Goal: Task Accomplishment & Management: Manage account settings

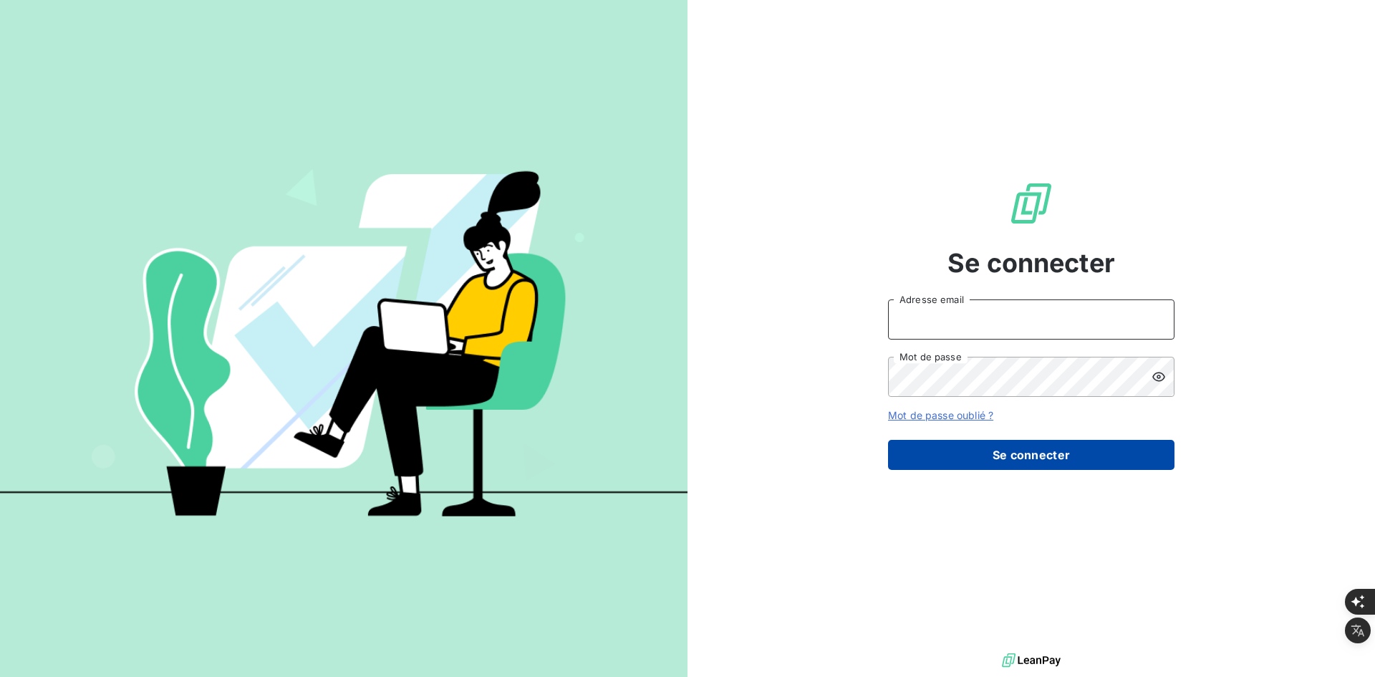
type input "[PERSON_NAME][EMAIL_ADDRESS][DOMAIN_NAME]"
click at [937, 456] on button "Se connecter" at bounding box center [1031, 455] width 286 height 30
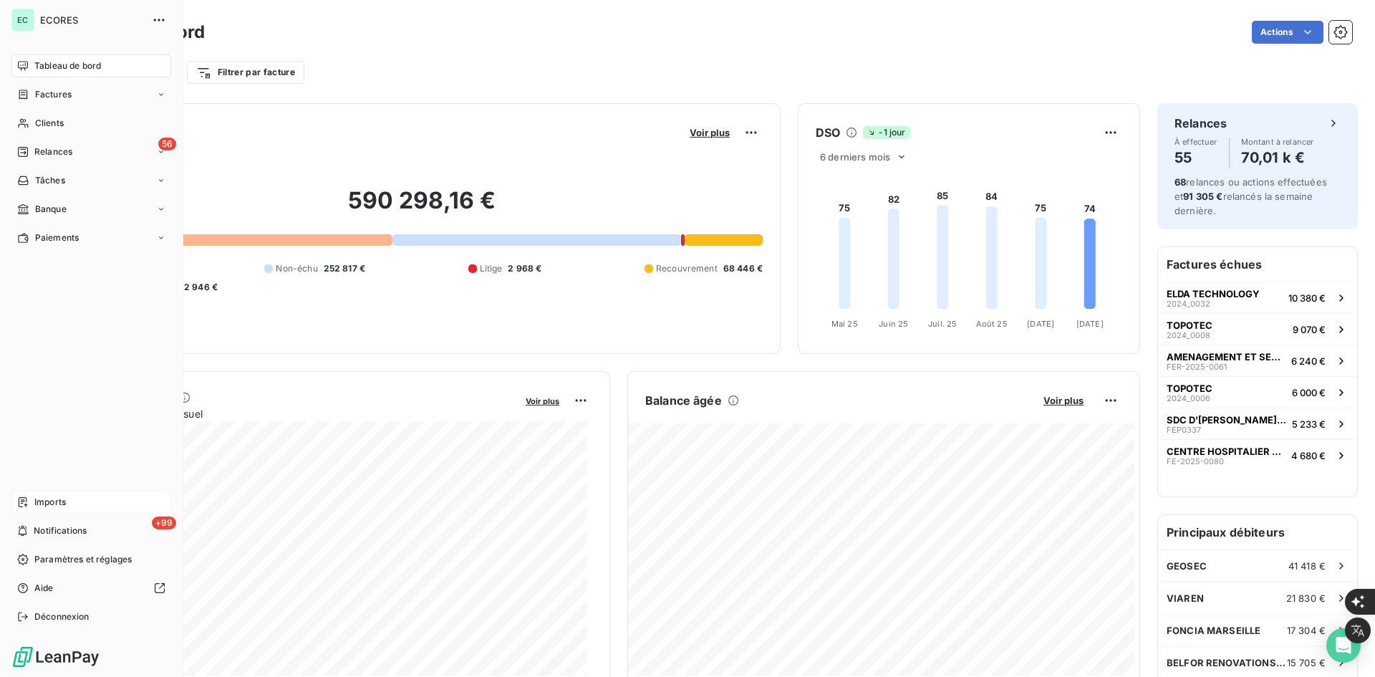
click at [32, 498] on div "Imports" at bounding box center [91, 502] width 160 height 23
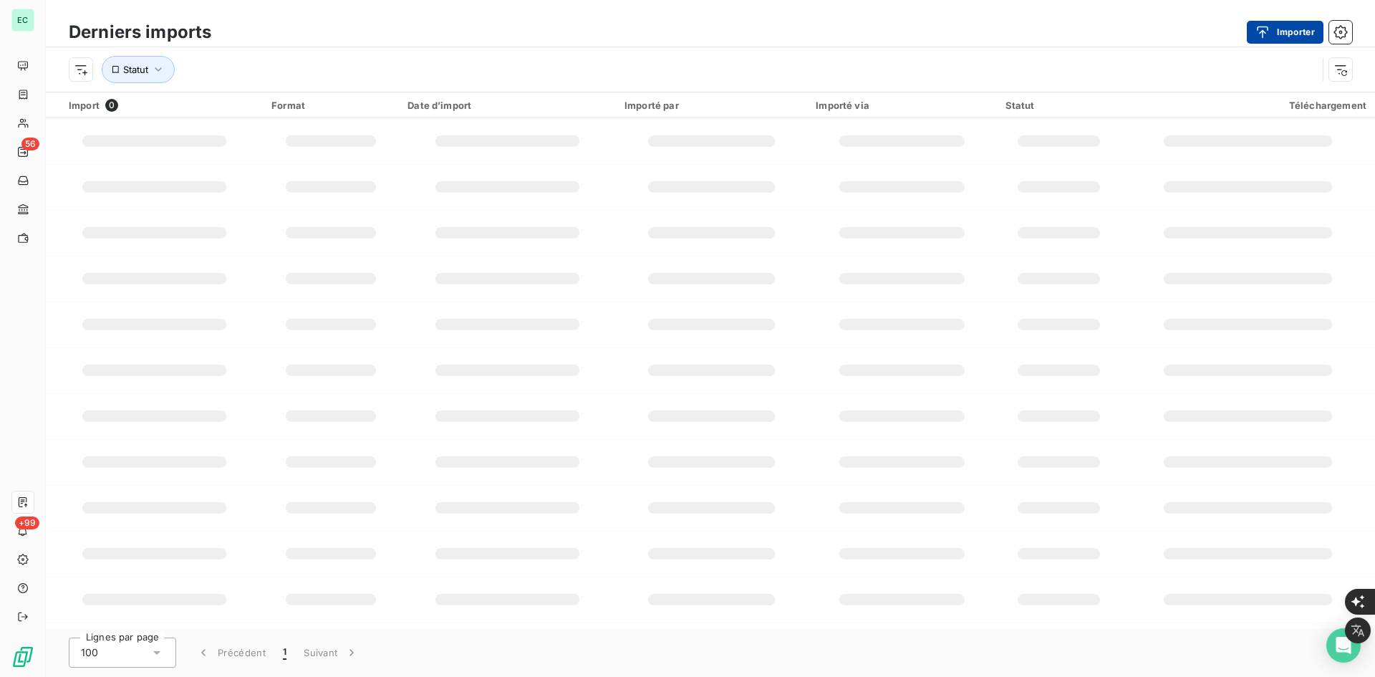
click at [1283, 33] on button "Importer" at bounding box center [1285, 32] width 77 height 23
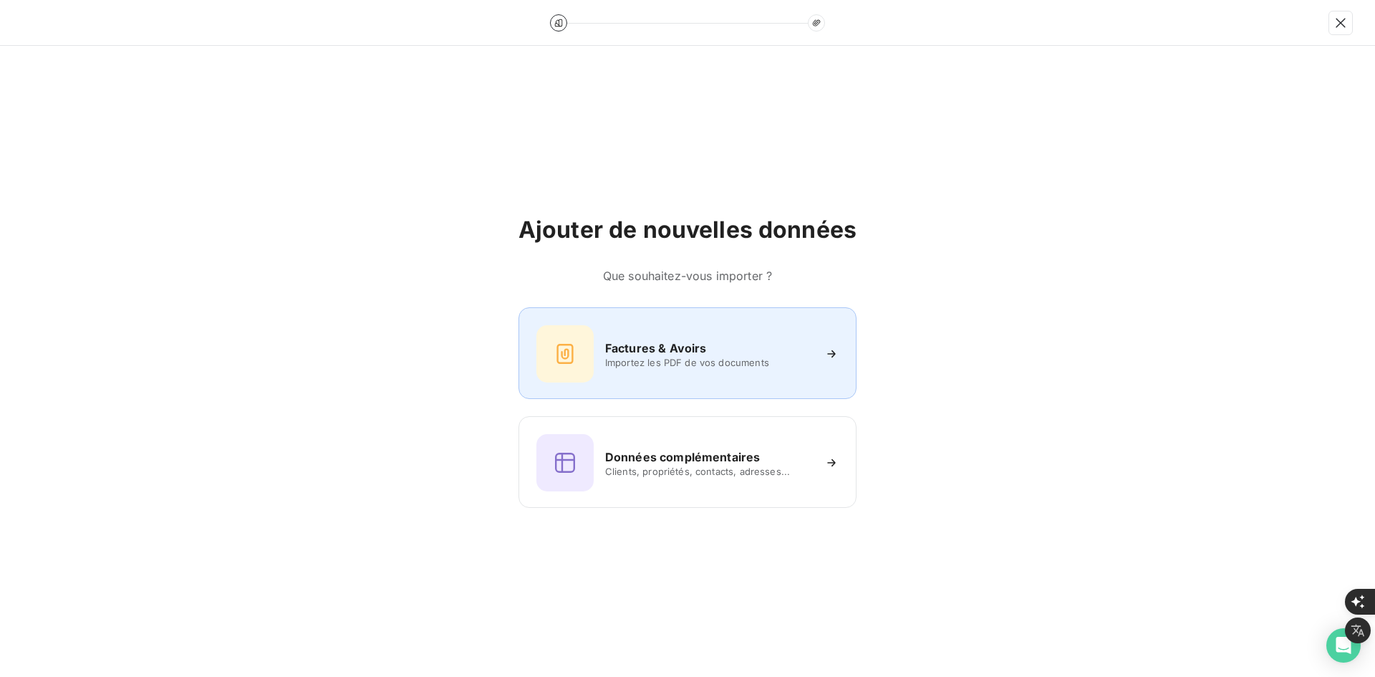
click at [757, 330] on div "Factures & Avoirs Importez les PDF de vos documents" at bounding box center [687, 353] width 302 height 57
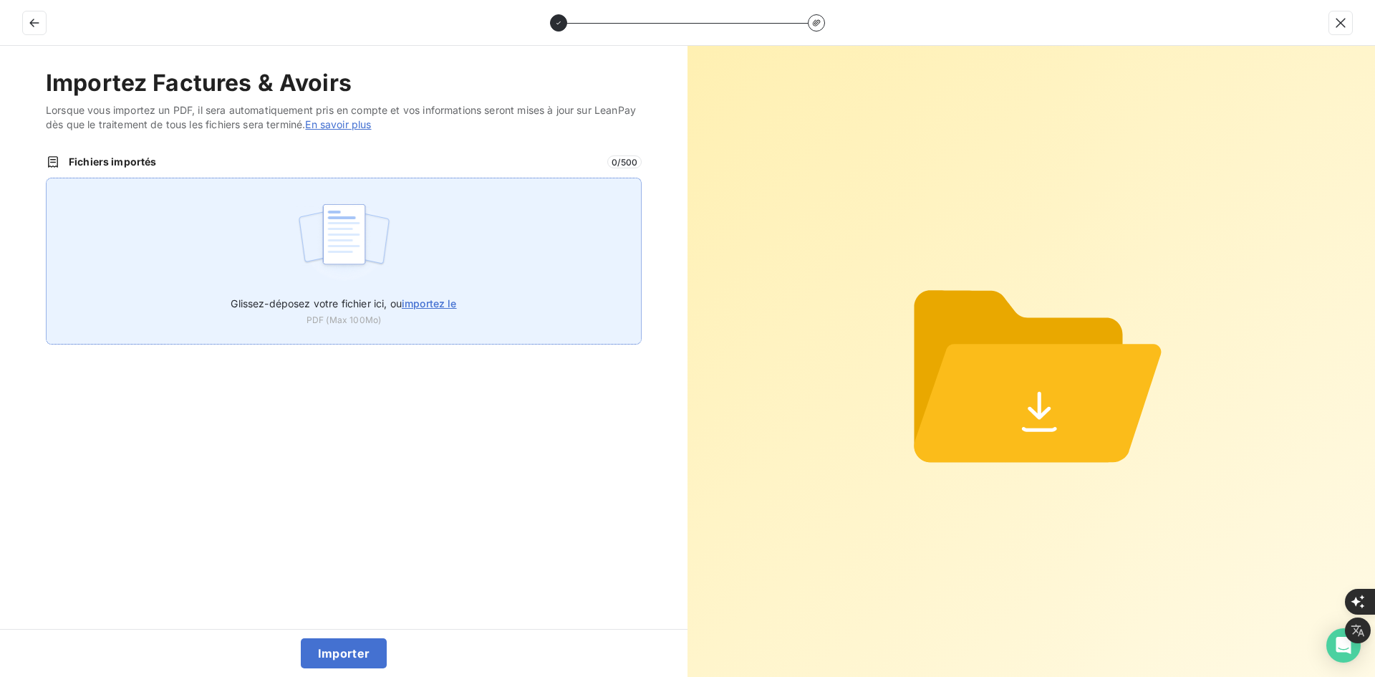
click at [440, 274] on div "Glissez-déposez votre fichier ici, ou importez le PDF (Max 100Mo)" at bounding box center [344, 261] width 596 height 167
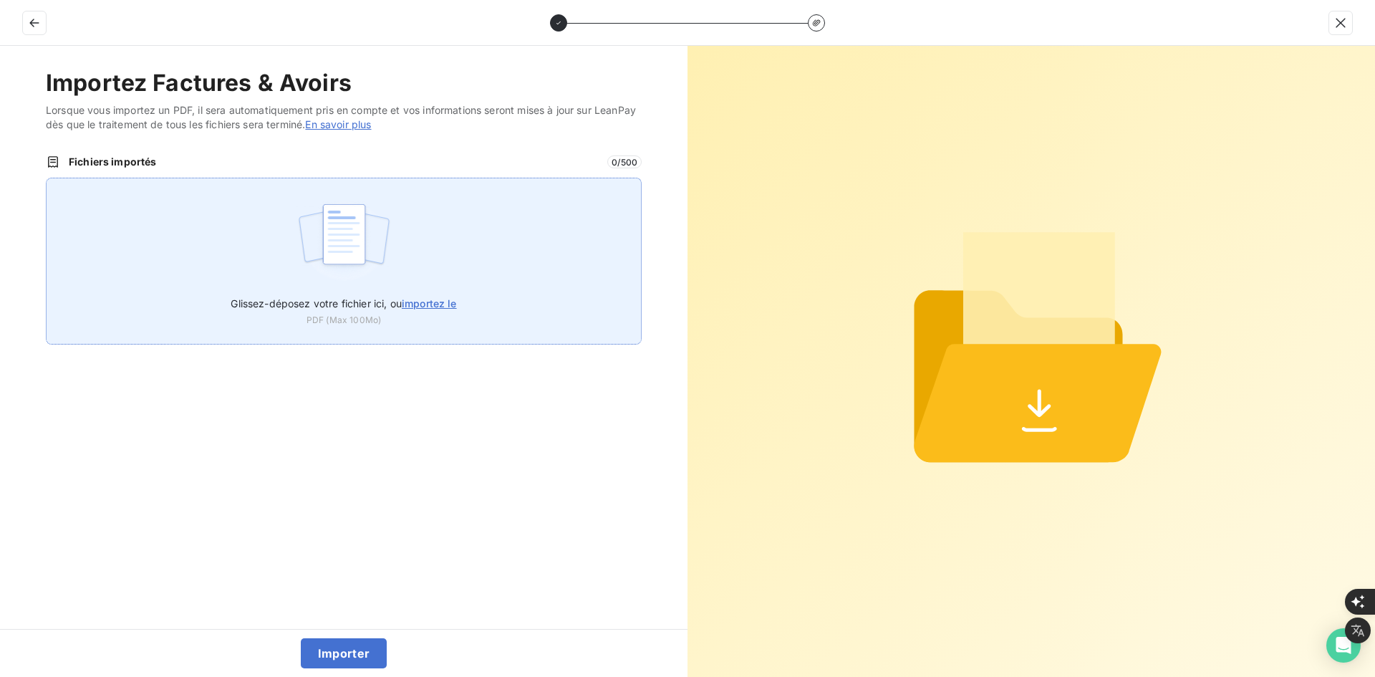
type input "C:\fakepath\FEF-2025-2931.pdf"
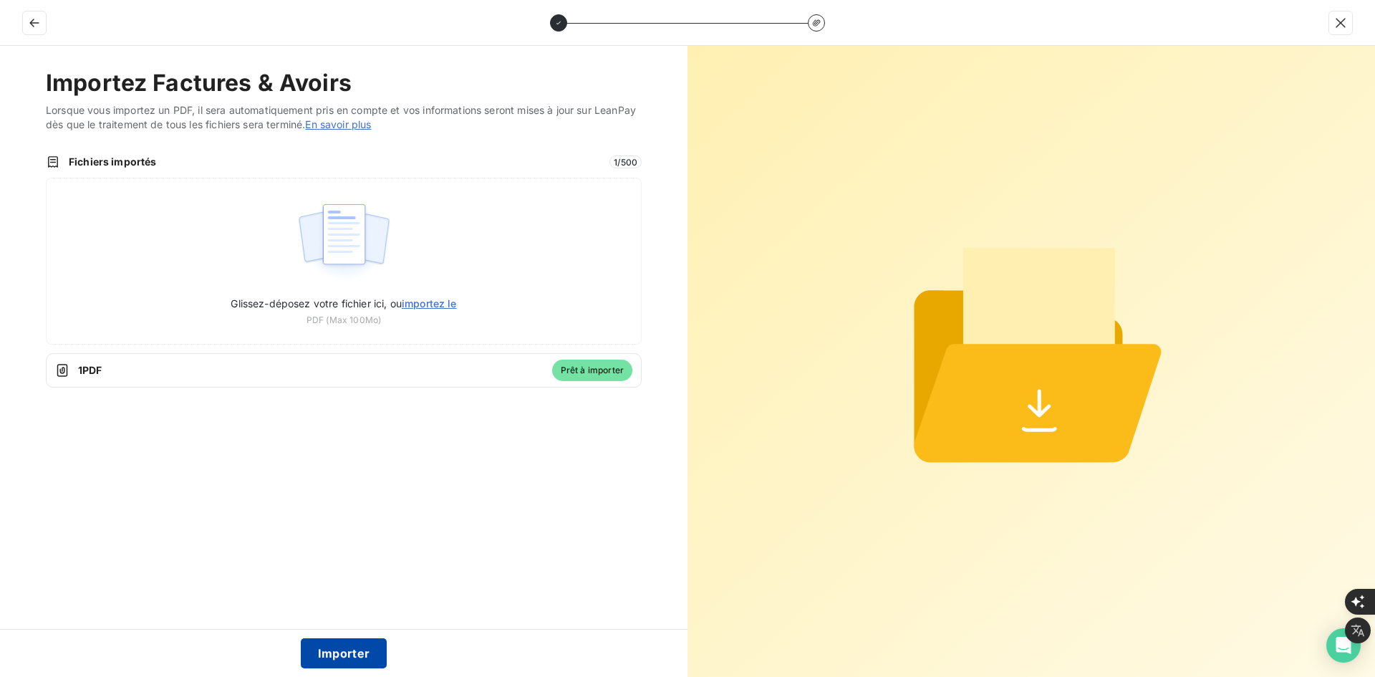
click at [343, 653] on button "Importer" at bounding box center [344, 653] width 87 height 30
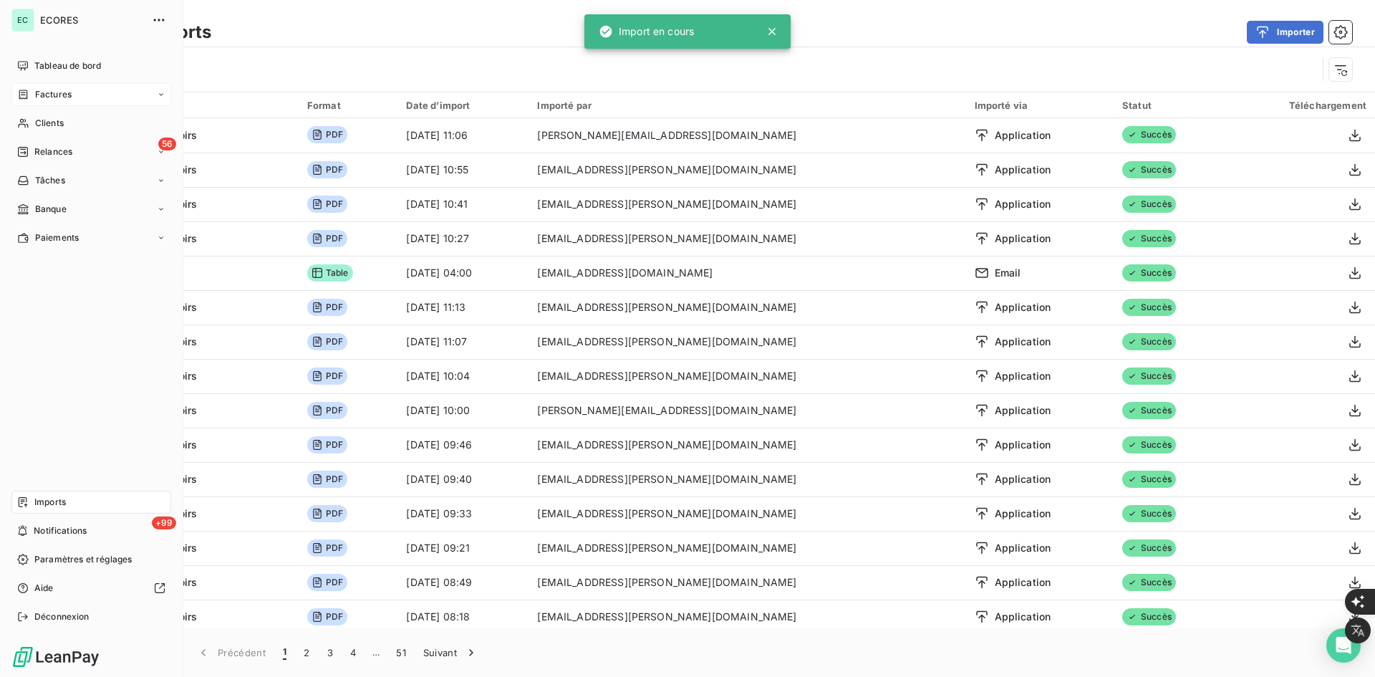
click at [39, 97] on span "Factures" at bounding box center [53, 94] width 37 height 13
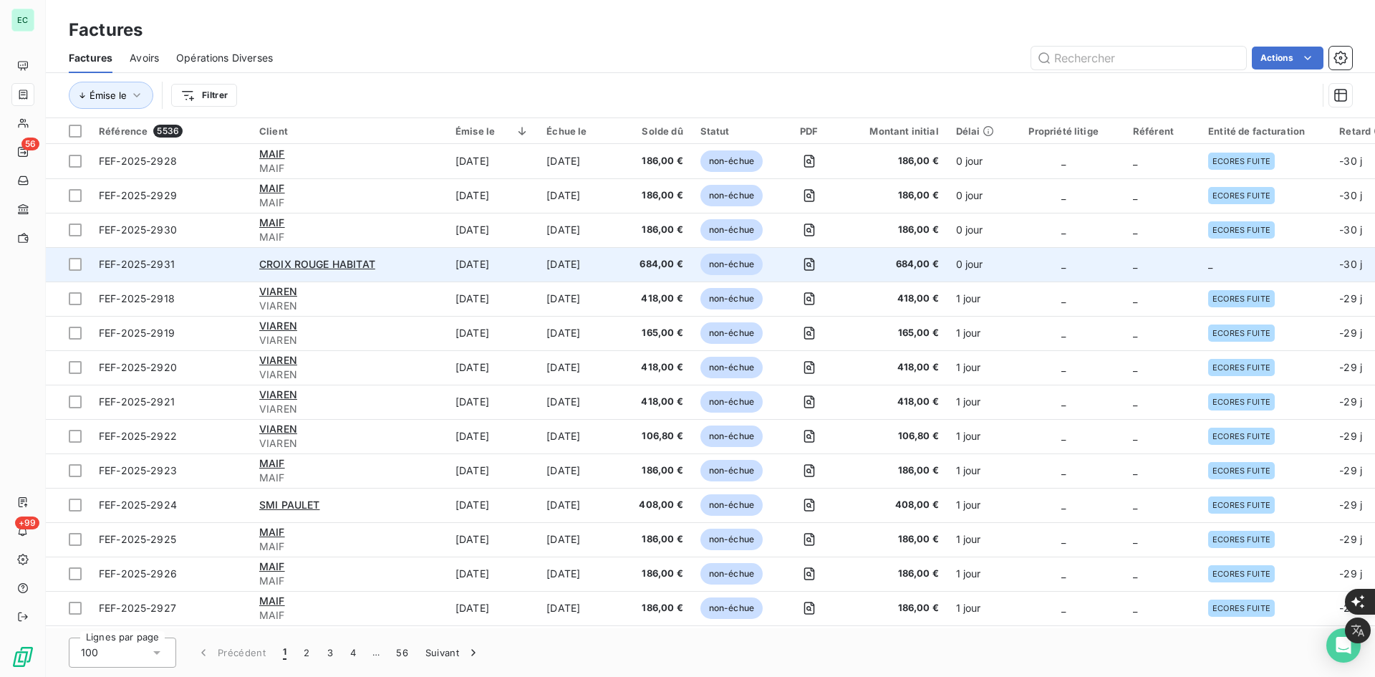
click at [1085, 255] on td "_" at bounding box center [1063, 264] width 121 height 34
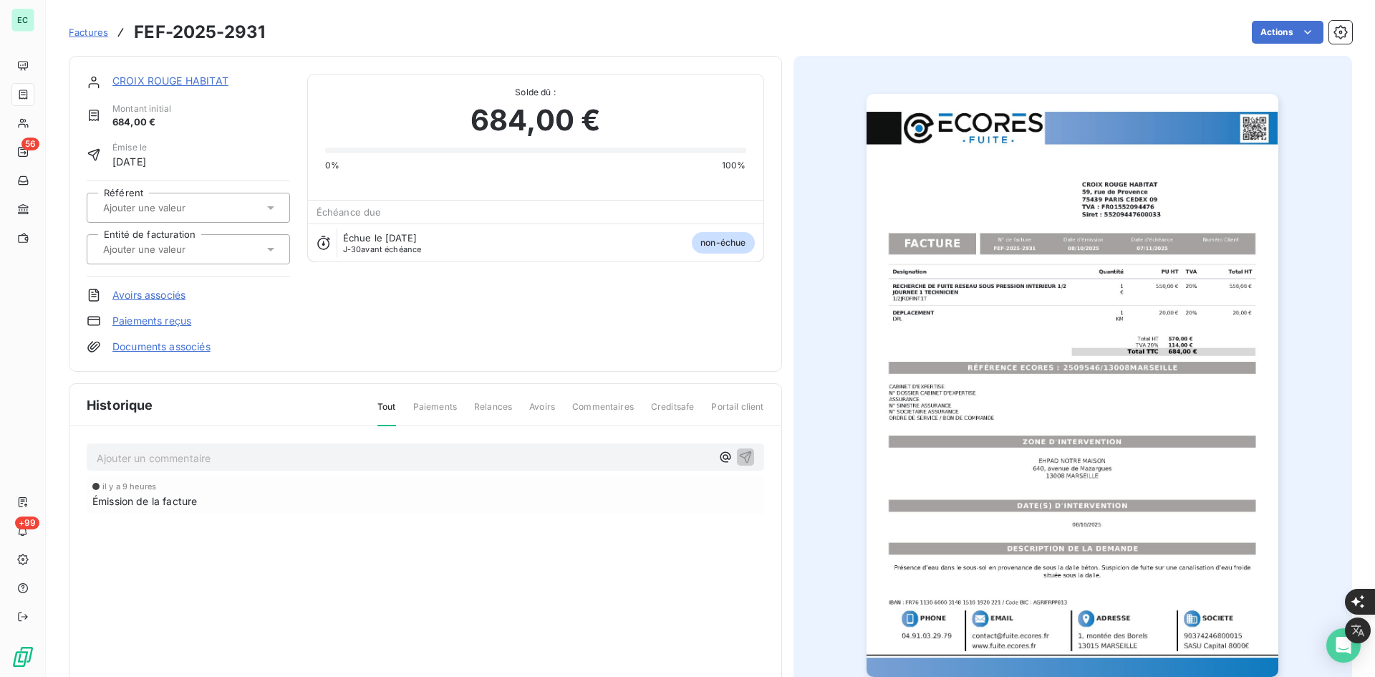
click at [227, 254] on div at bounding box center [181, 249] width 165 height 19
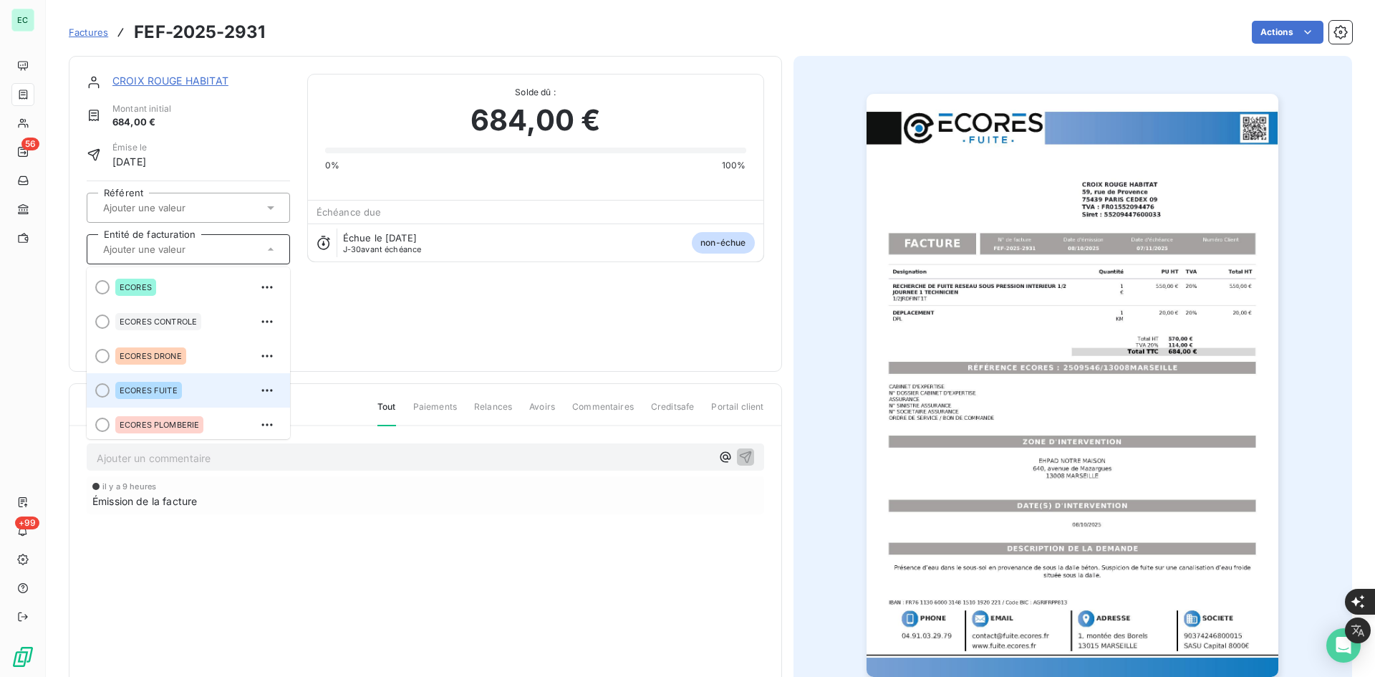
click at [170, 394] on span "ECORES FUITE" at bounding box center [149, 390] width 58 height 9
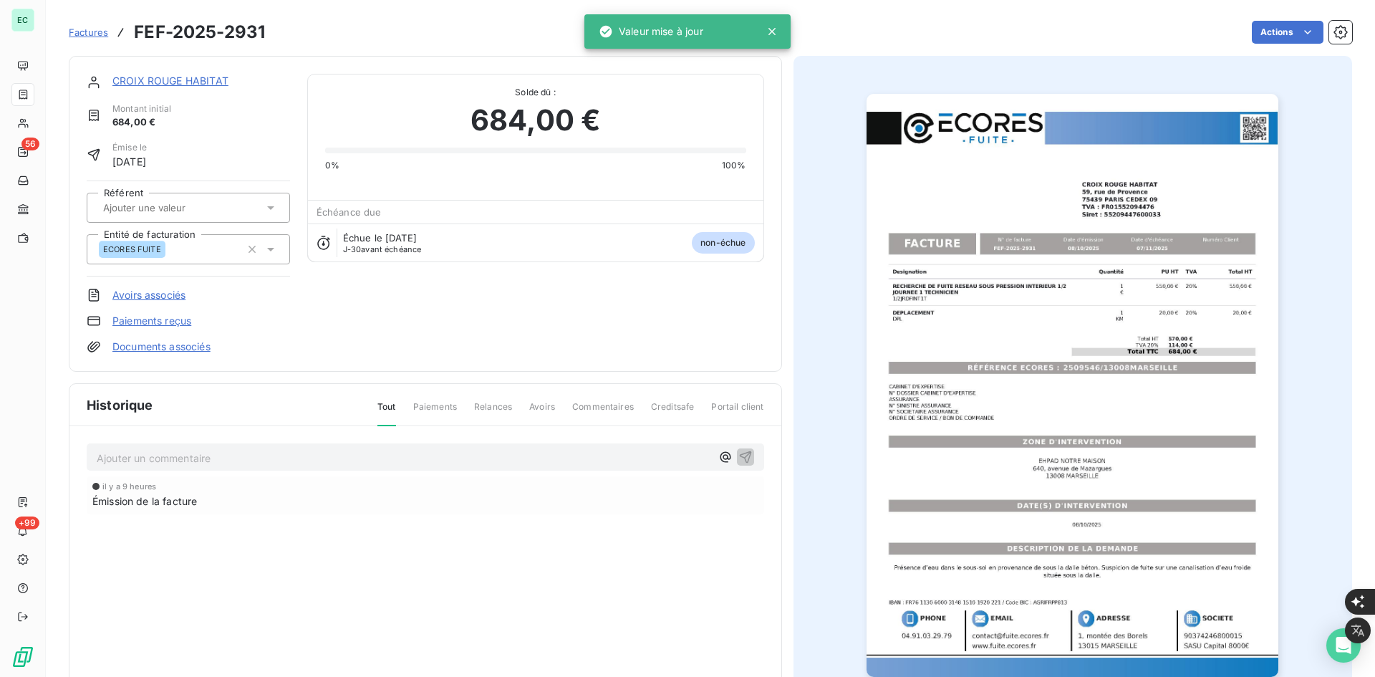
click at [185, 349] on link "Documents associés" at bounding box center [161, 346] width 98 height 14
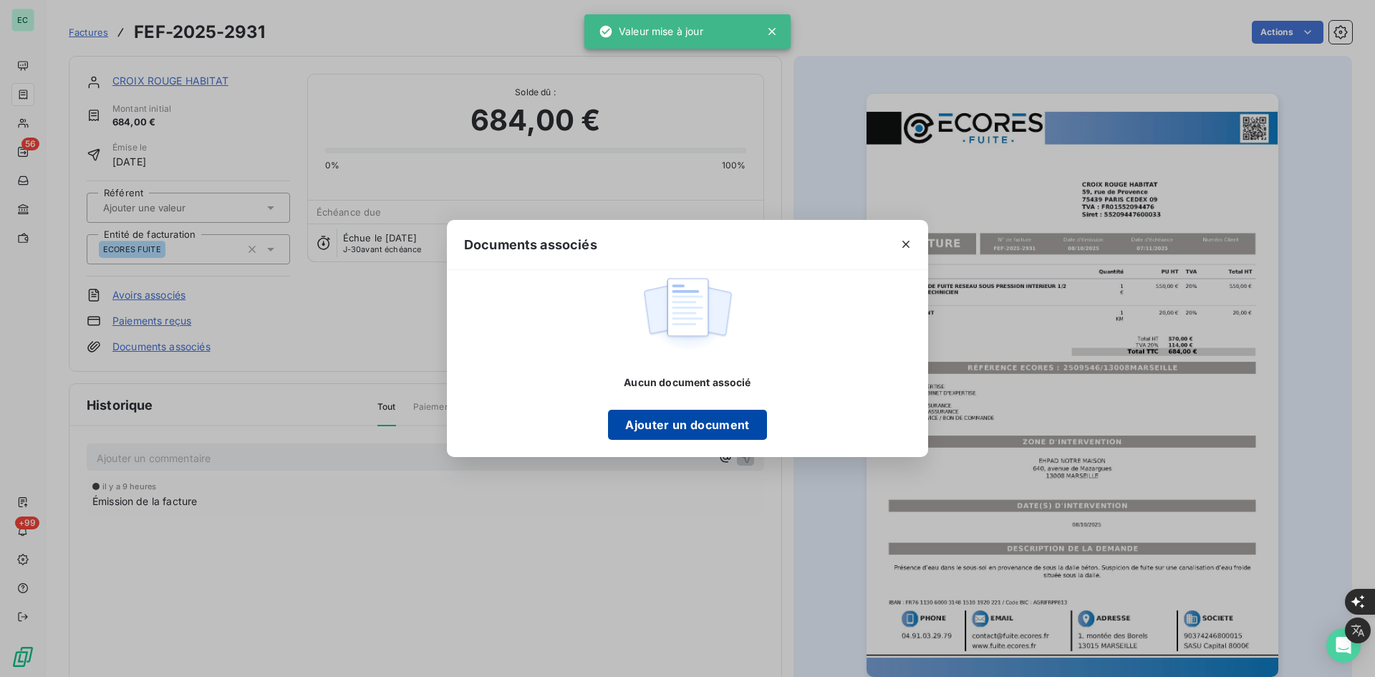
click at [670, 430] on button "Ajouter un document" at bounding box center [687, 425] width 158 height 30
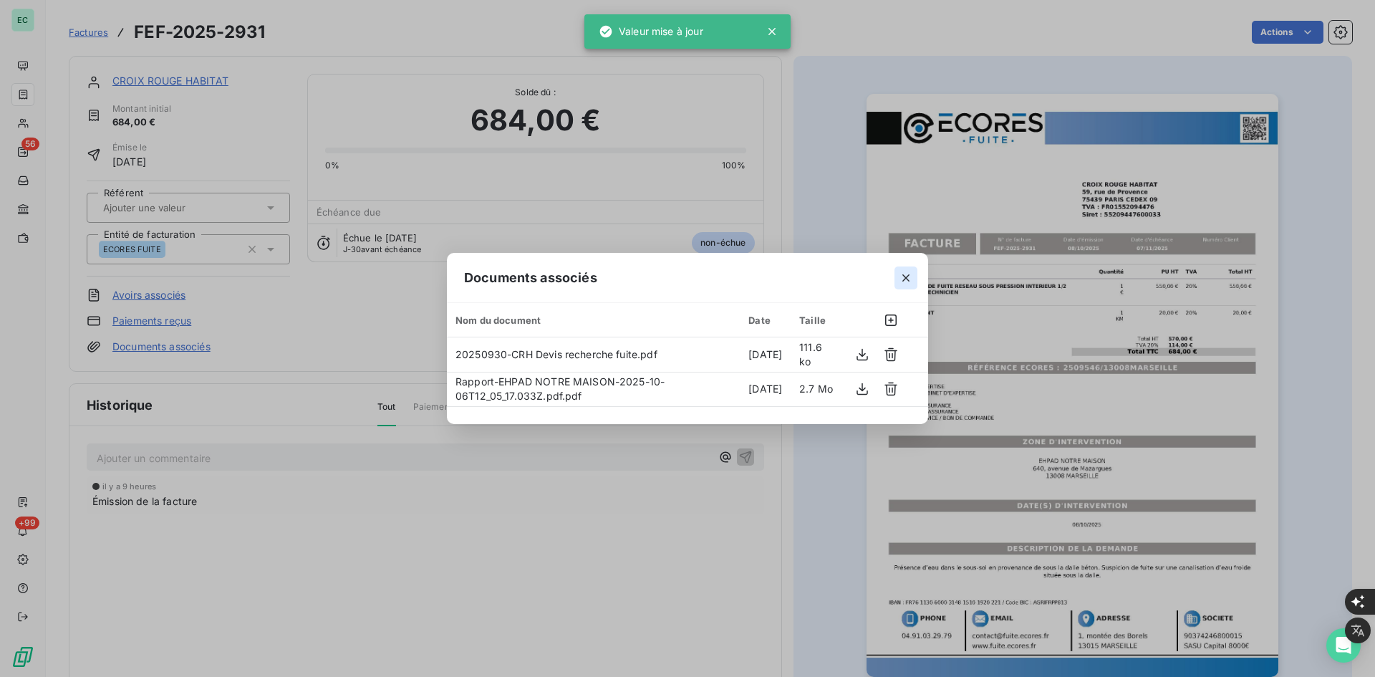
click at [911, 276] on icon "button" at bounding box center [906, 278] width 14 height 14
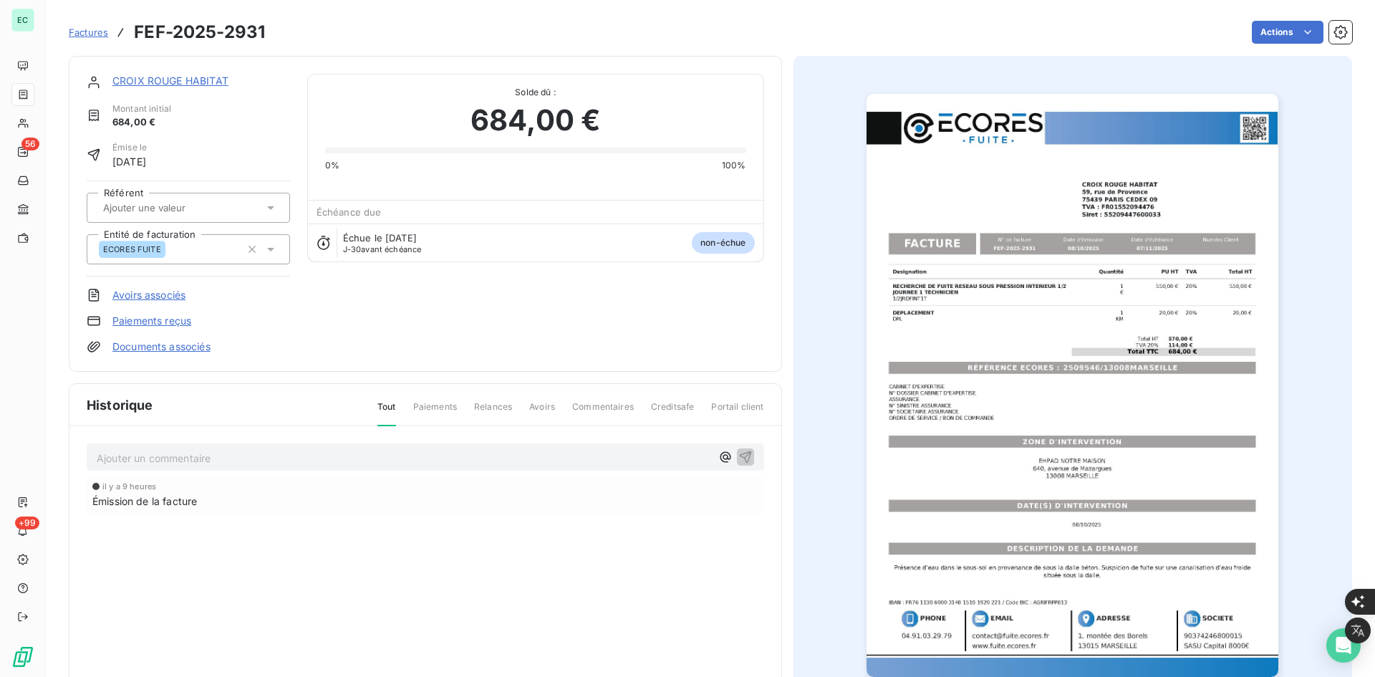
click at [204, 79] on link "CROIX ROUGE HABITAT" at bounding box center [170, 80] width 116 height 12
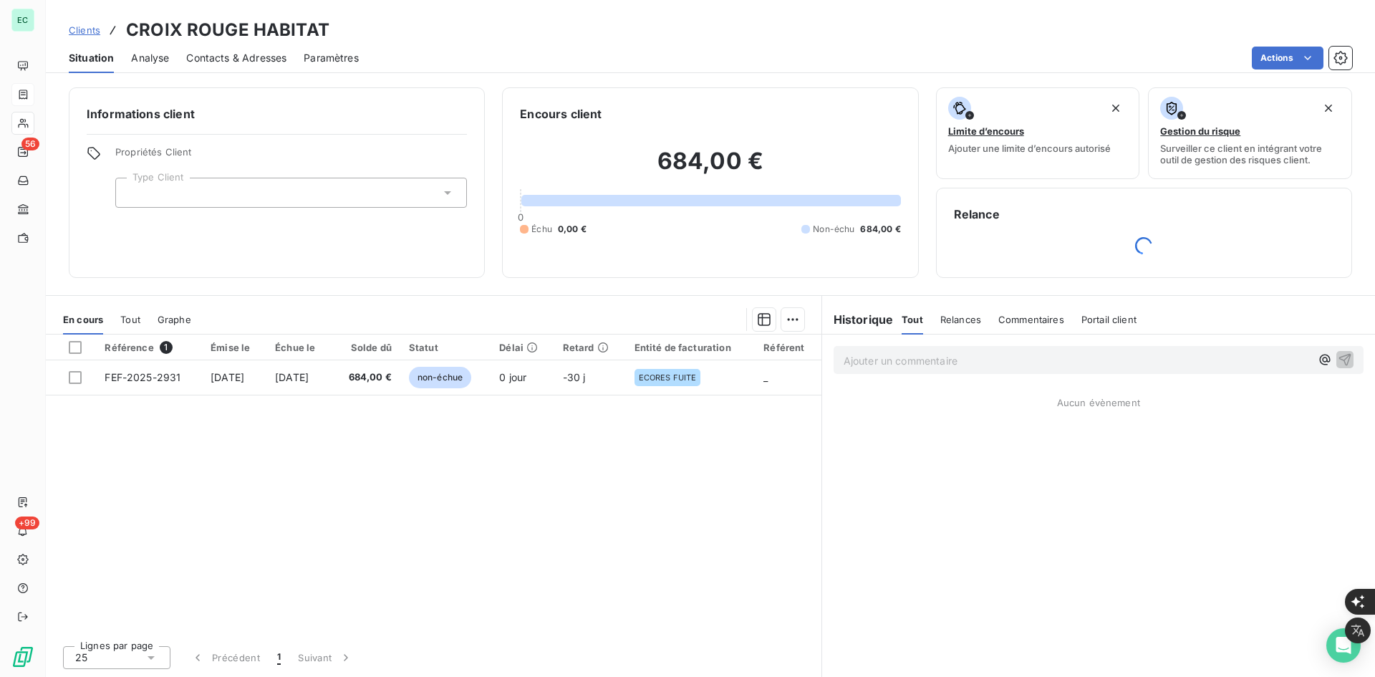
click at [228, 181] on div at bounding box center [291, 193] width 352 height 30
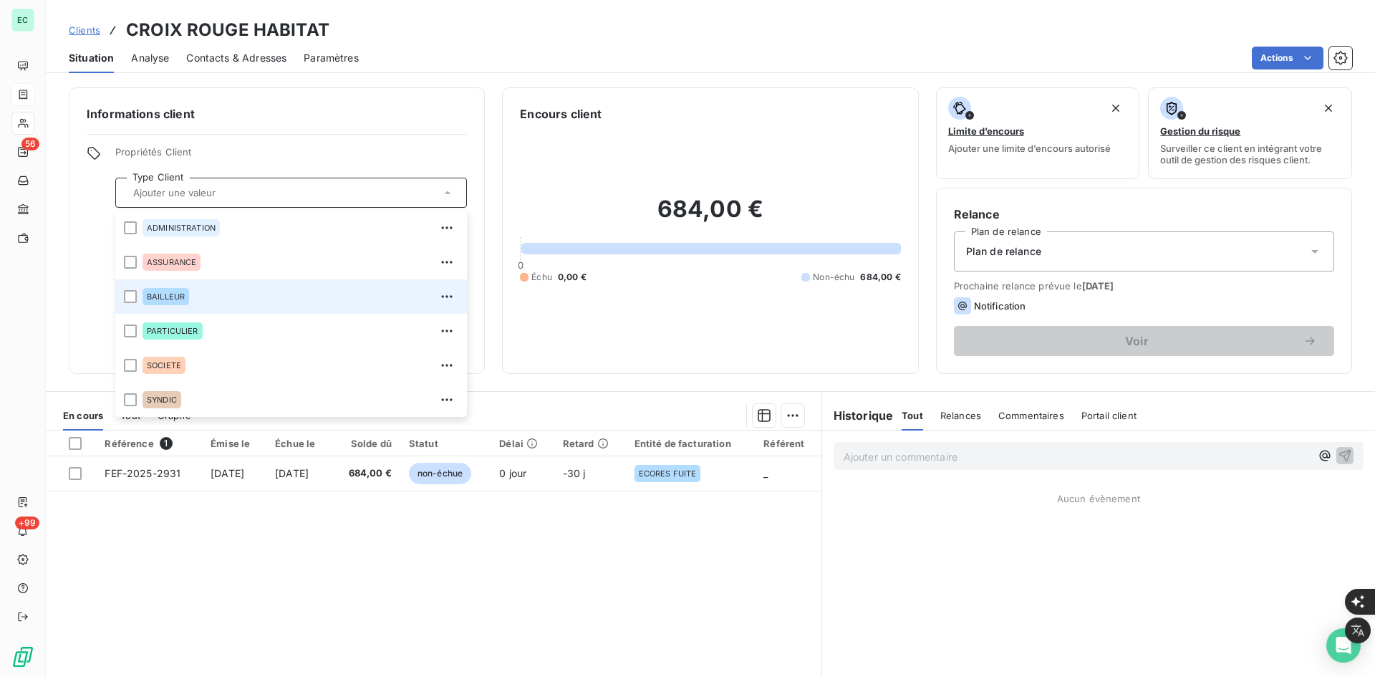
click at [207, 290] on div "BAILLEUR" at bounding box center [301, 296] width 316 height 23
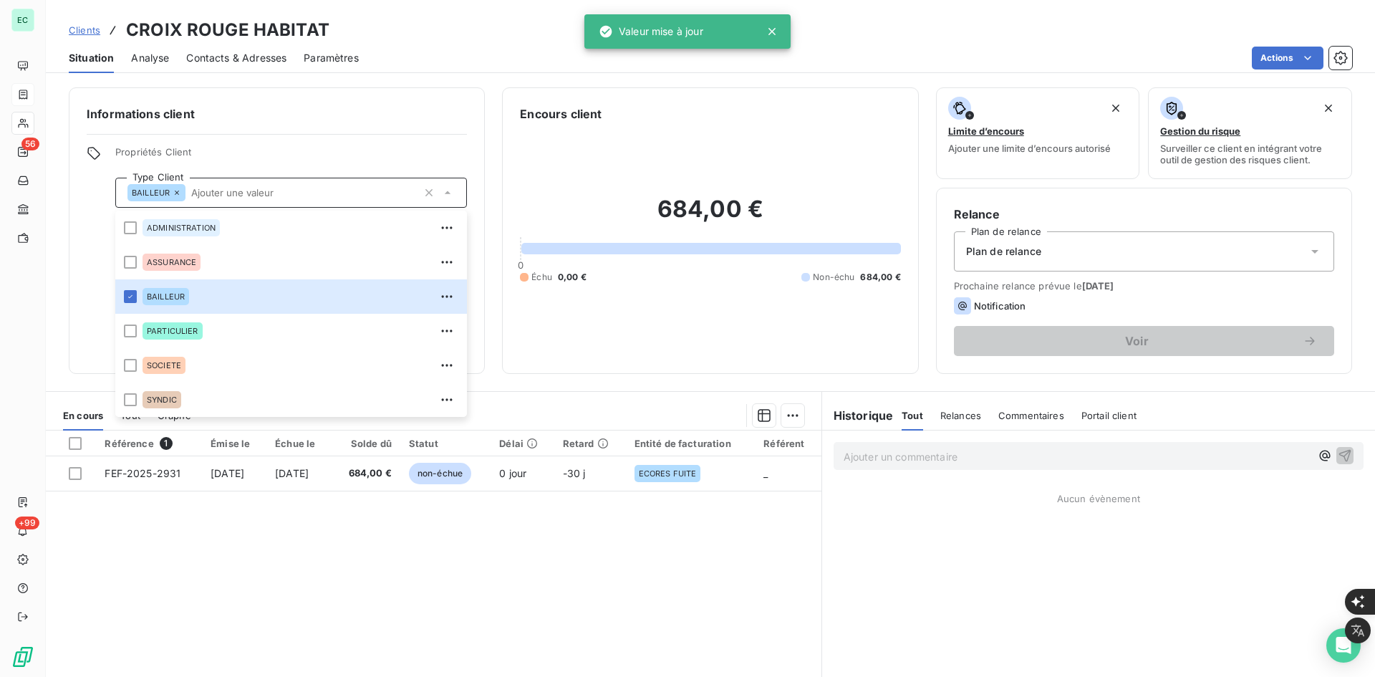
click at [299, 135] on div "Informations client Propriétés Client Type Client BAILLEUR ADMINISTRATION ASSUR…" at bounding box center [277, 230] width 416 height 286
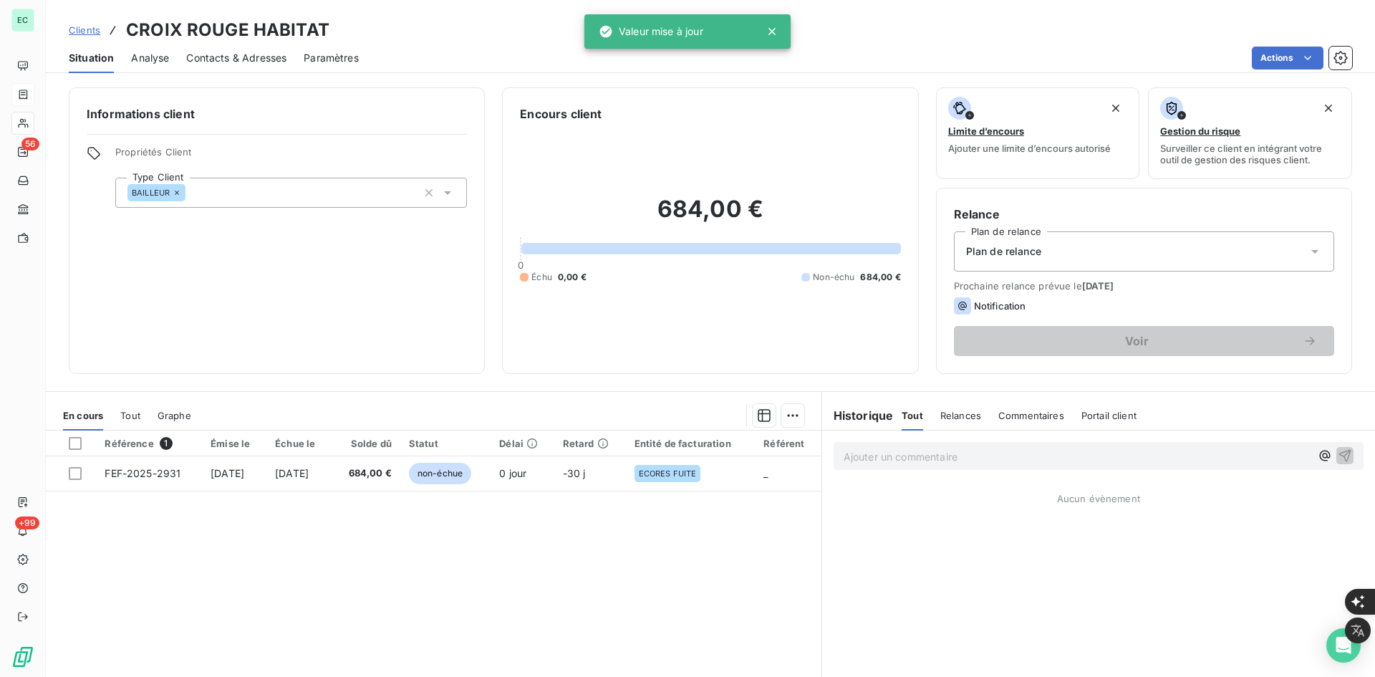
click at [1039, 255] on div "Plan de relance" at bounding box center [1144, 251] width 380 height 40
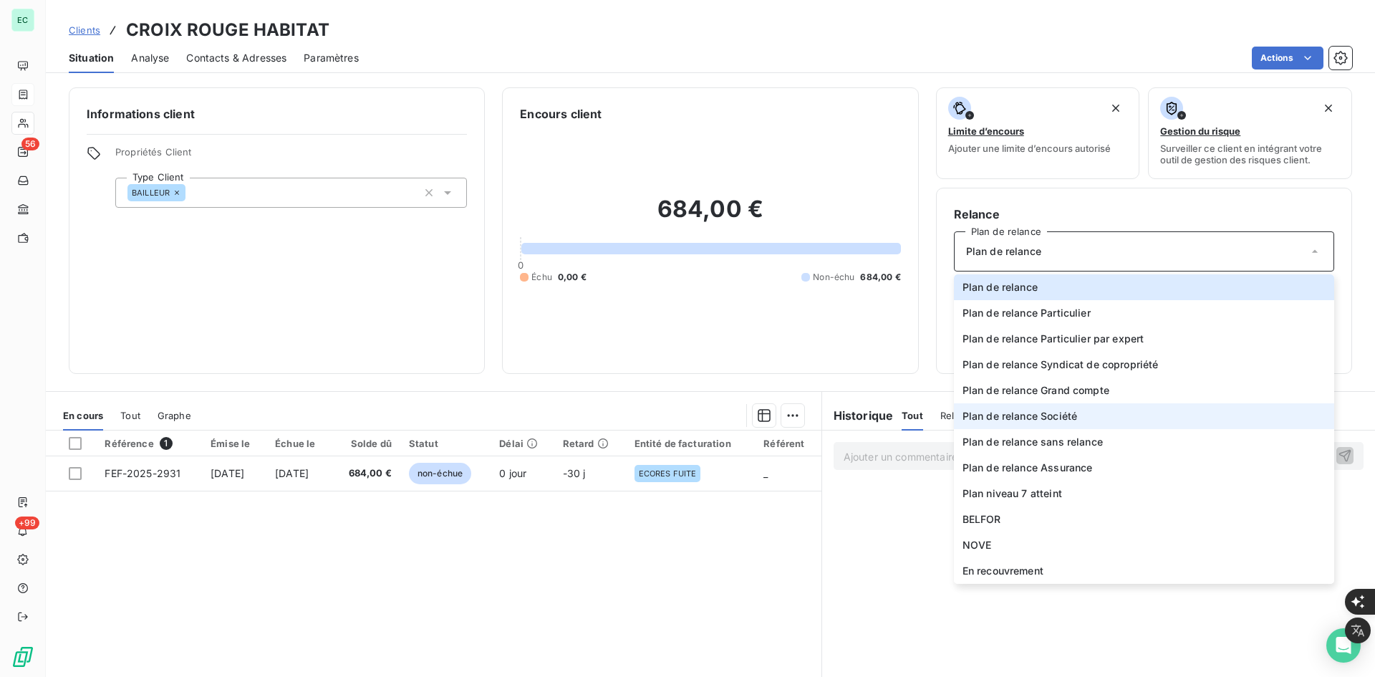
click at [1090, 415] on li "Plan de relance Société" at bounding box center [1144, 416] width 380 height 26
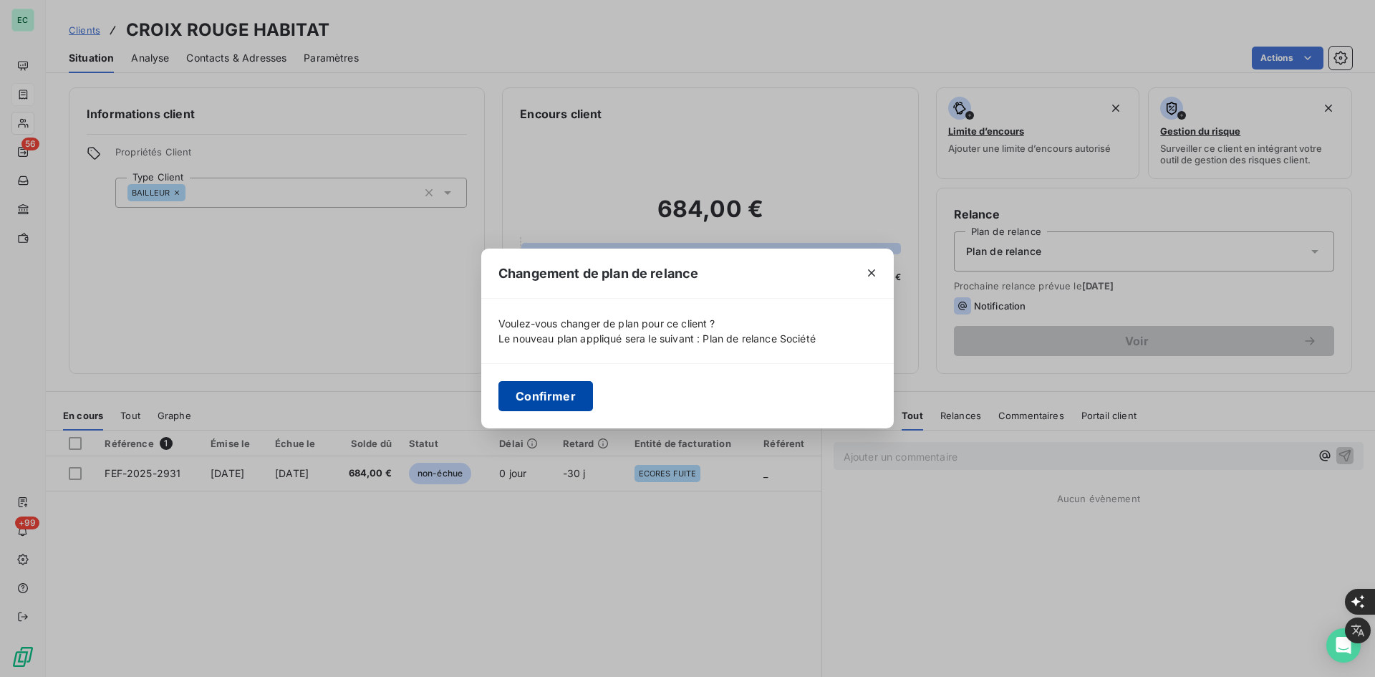
click at [583, 395] on button "Confirmer" at bounding box center [545, 396] width 95 height 30
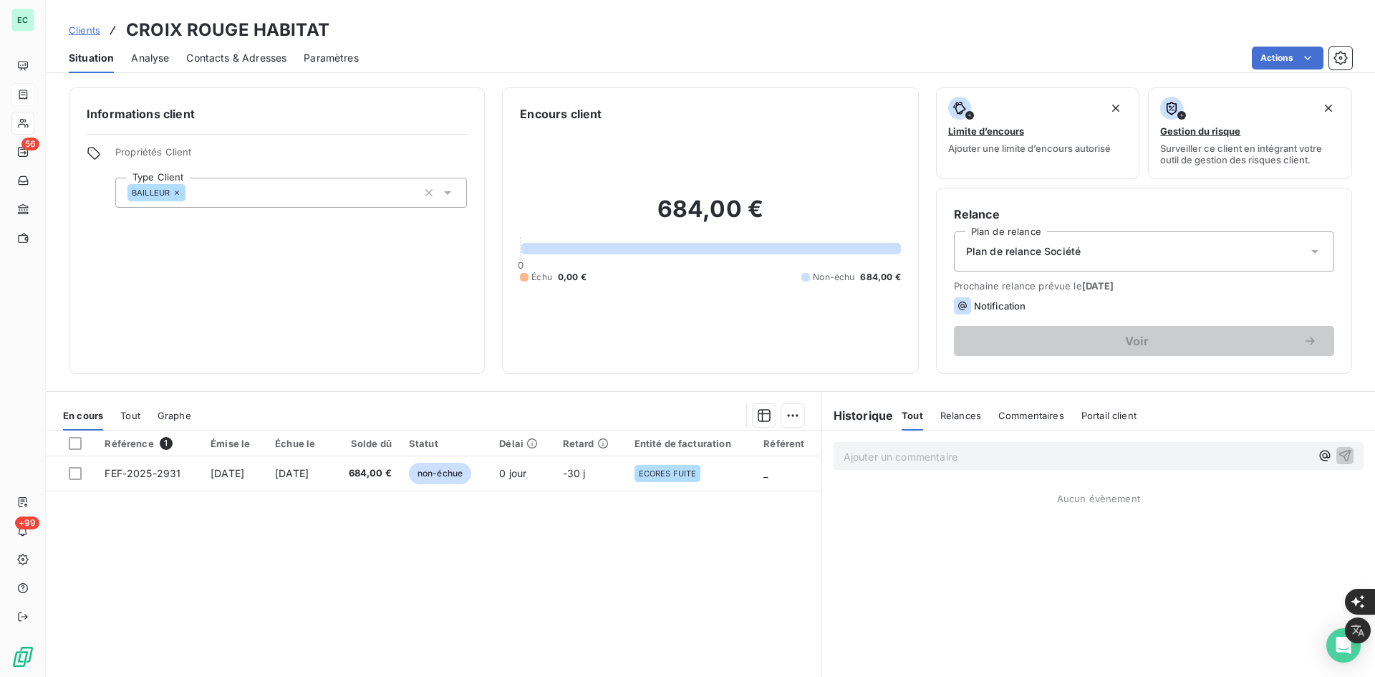
click at [269, 62] on span "Contacts & Adresses" at bounding box center [236, 58] width 100 height 14
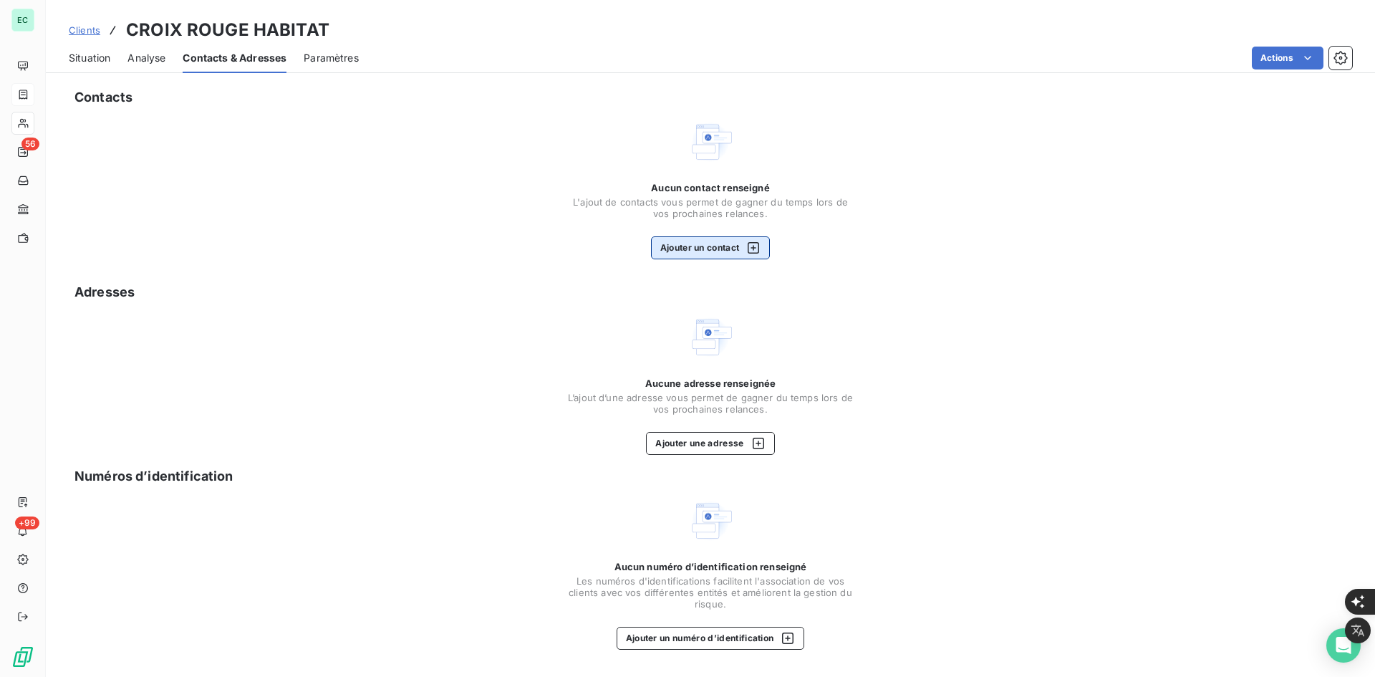
click at [705, 244] on button "Ajouter un contact" at bounding box center [711, 247] width 120 height 23
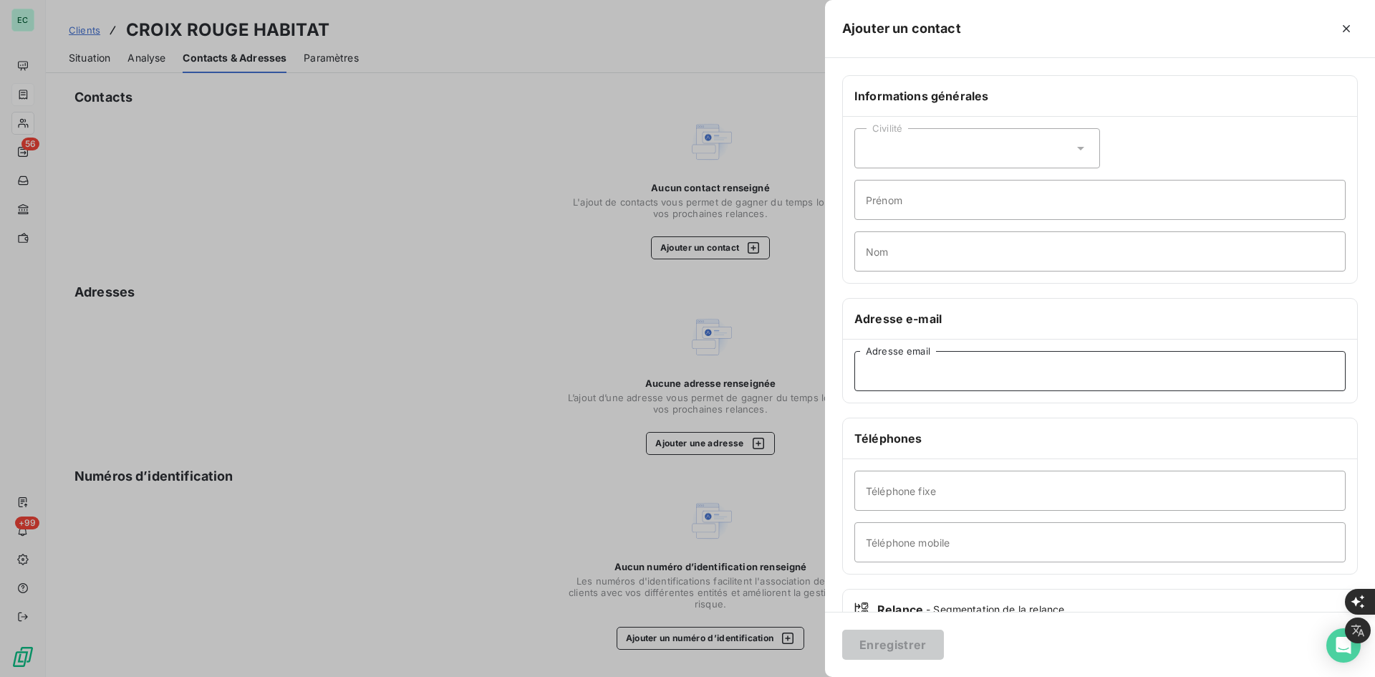
drag, startPoint x: 950, startPoint y: 366, endPoint x: 964, endPoint y: 370, distance: 14.8
click at [950, 366] on input "Adresse email" at bounding box center [1099, 371] width 491 height 40
paste input "[PERSON_NAME] <[PERSON_NAME][EMAIL_ADDRESS][PERSON_NAME][DOMAIN_NAME]>"
click at [980, 374] on input "[PERSON_NAME] <[PERSON_NAME][EMAIL_ADDRESS][PERSON_NAME][DOMAIN_NAME]" at bounding box center [1099, 371] width 491 height 40
type input "[EMAIL_ADDRESS][DOMAIN_NAME]"
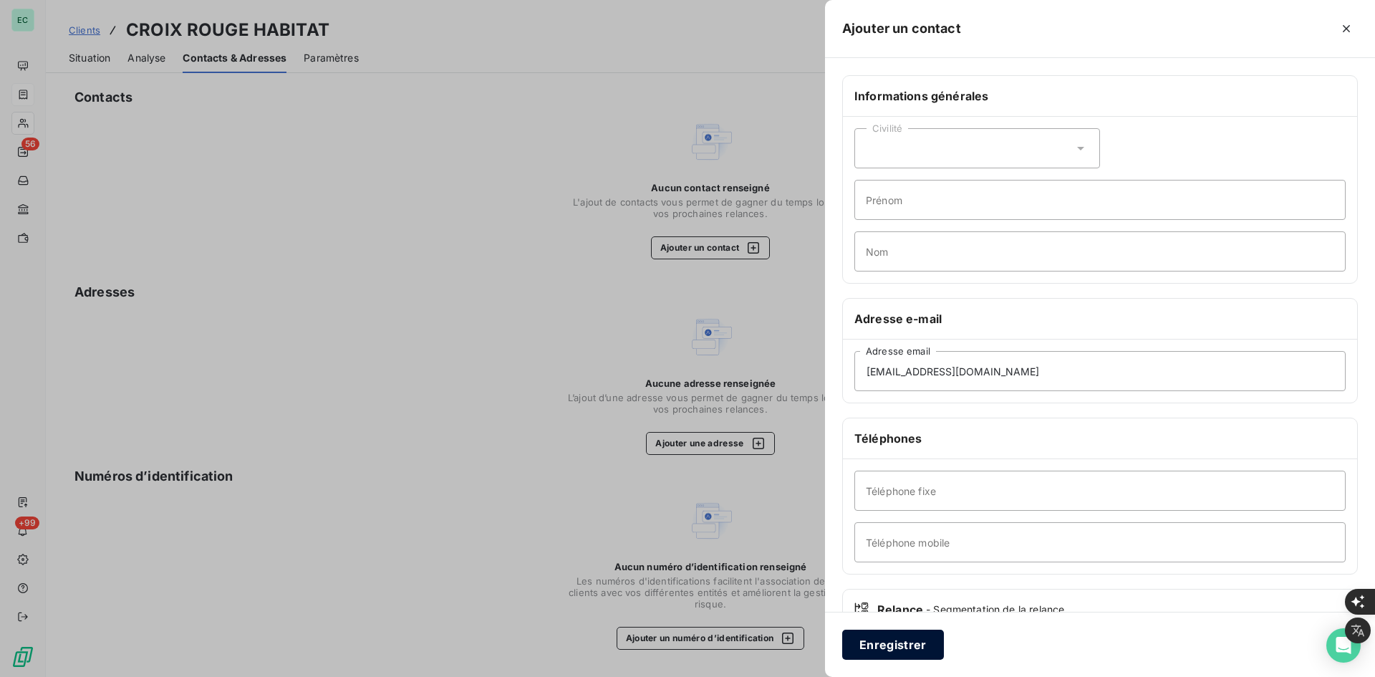
click at [892, 642] on button "Enregistrer" at bounding box center [893, 644] width 102 height 30
